Goal: Navigation & Orientation: Understand site structure

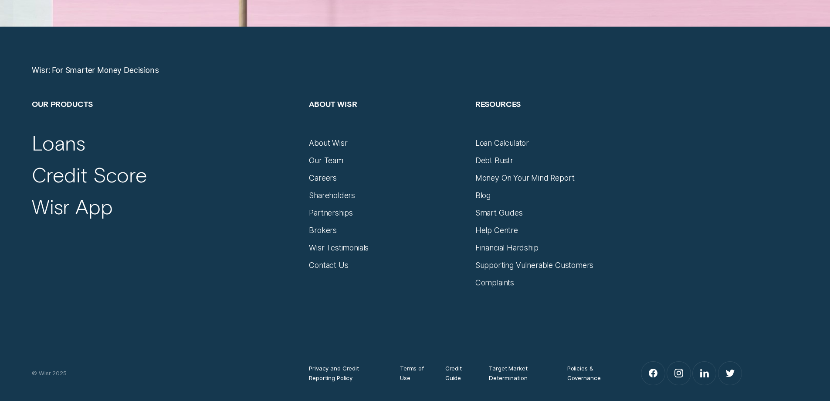
scroll to position [3661, 0]
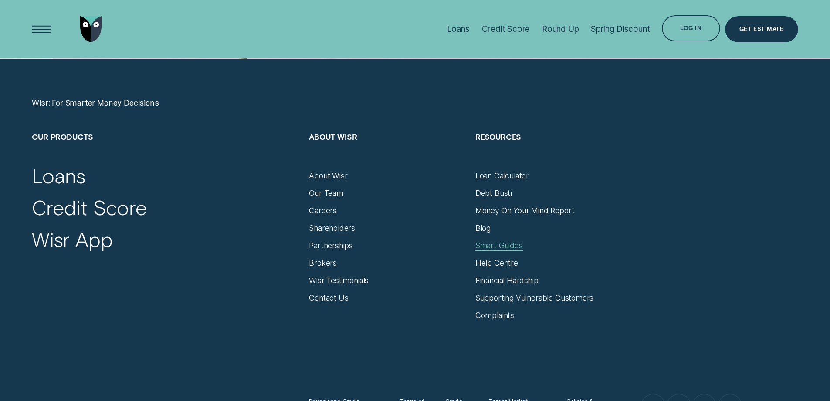
click at [497, 246] on div "Smart Guides" at bounding box center [500, 246] width 48 height 10
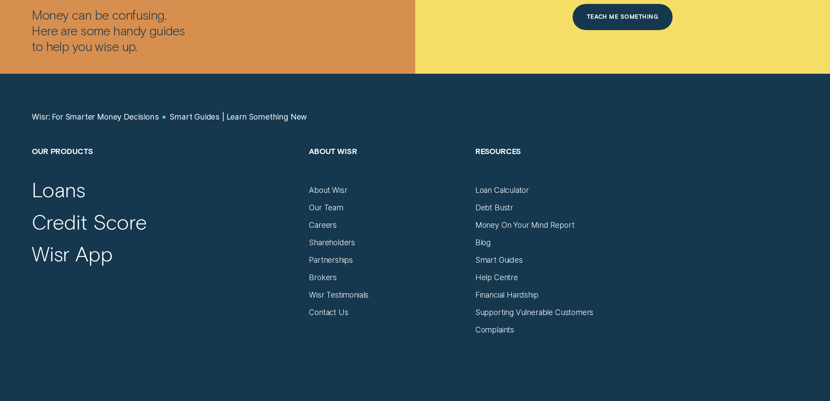
scroll to position [2441, 0]
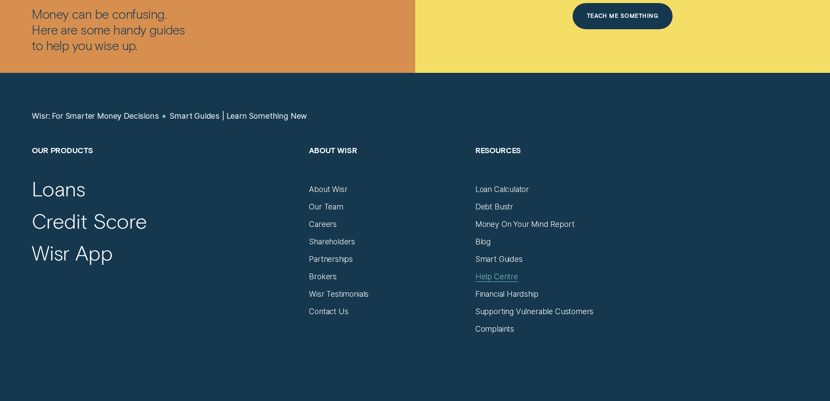
click at [504, 275] on div "Help Centre" at bounding box center [497, 277] width 43 height 10
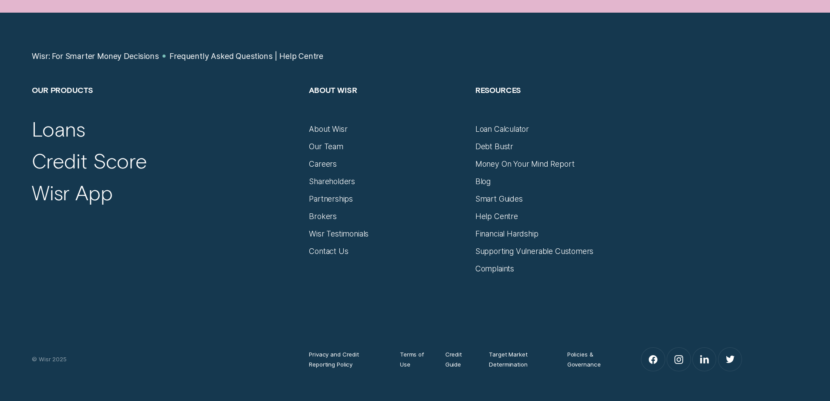
scroll to position [1351, 0]
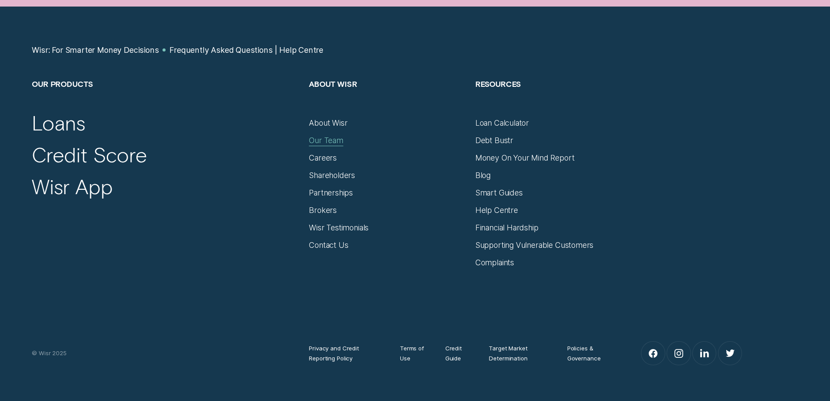
click at [332, 143] on div "Our Team" at bounding box center [326, 141] width 34 height 10
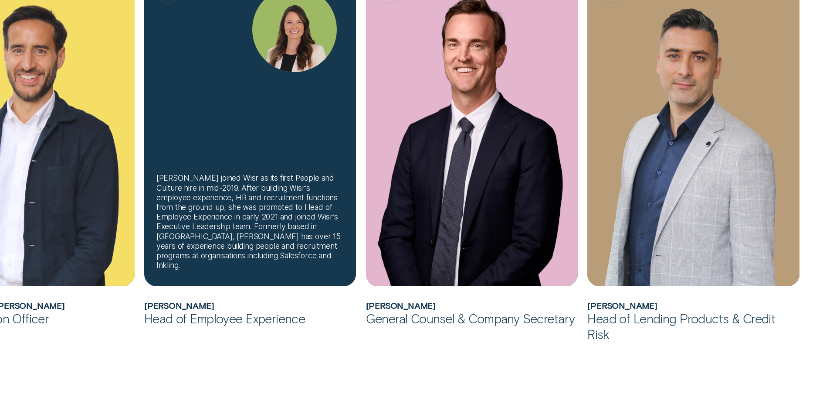
scroll to position [1090, 0]
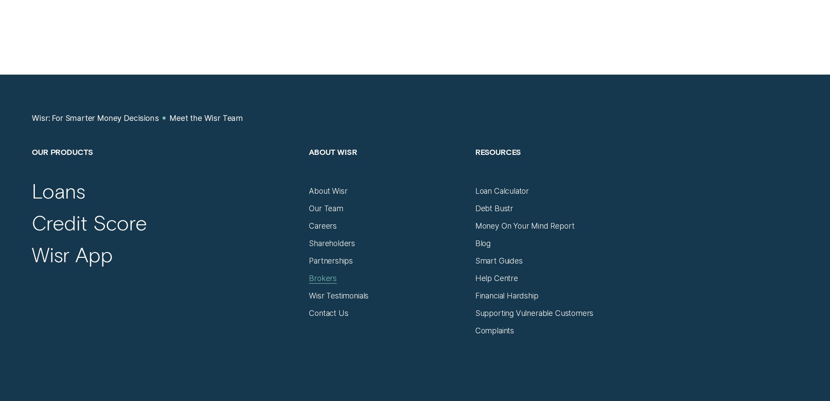
click at [325, 280] on div "Brokers" at bounding box center [323, 278] width 28 height 10
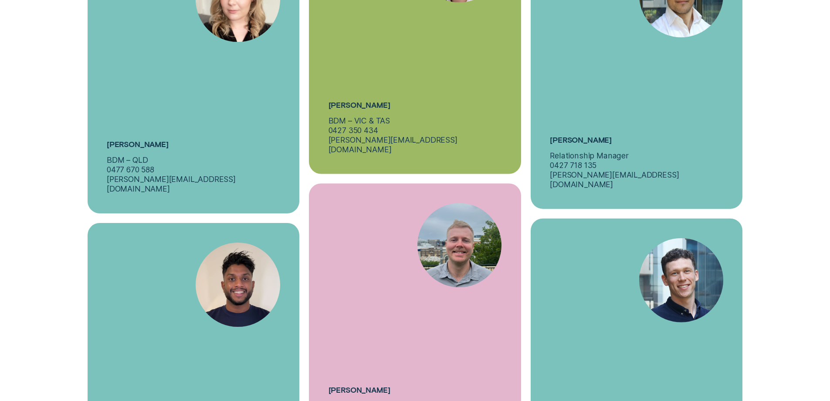
scroll to position [3705, 0]
